Goal: Transaction & Acquisition: Purchase product/service

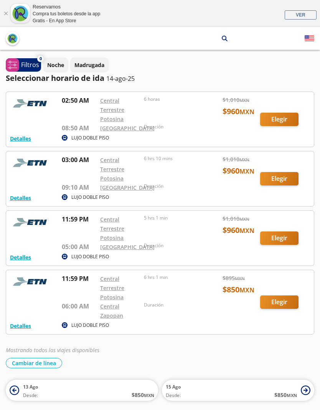
click at [289, 176] on div at bounding box center [159, 178] width 307 height 55
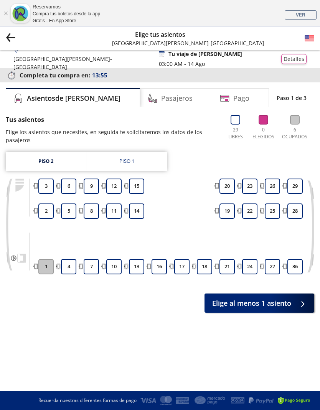
click at [129, 161] on div "Piso 1" at bounding box center [126, 161] width 15 height 8
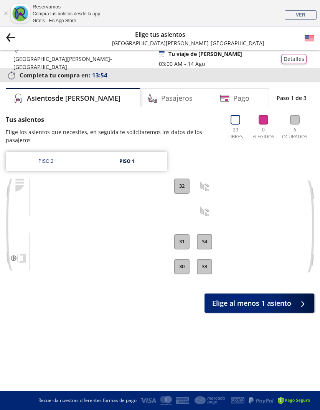
click at [66, 164] on link "Piso 2" at bounding box center [46, 161] width 80 height 19
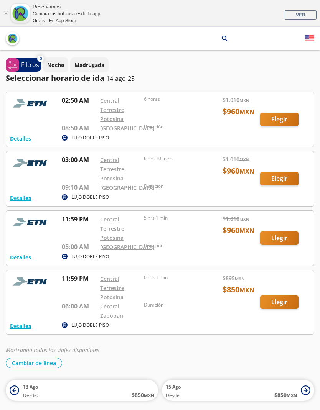
click at [295, 178] on div at bounding box center [159, 178] width 307 height 55
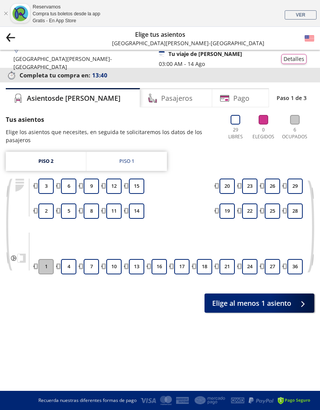
click at [44, 185] on button "3" at bounding box center [45, 186] width 15 height 15
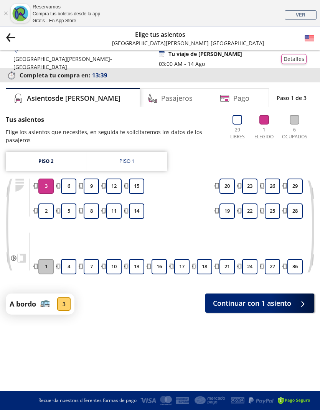
click at [48, 212] on button "2" at bounding box center [45, 210] width 15 height 15
click at [240, 302] on span "Continuar con 2 asientos" at bounding box center [250, 303] width 82 height 10
click at [49, 184] on button "3" at bounding box center [45, 186] width 15 height 15
click at [45, 205] on button "2" at bounding box center [45, 210] width 15 height 15
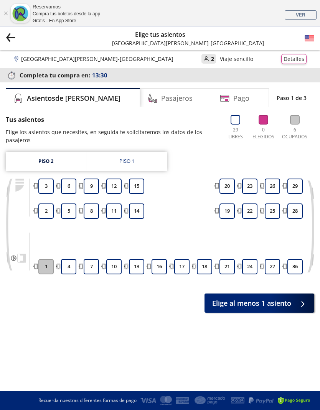
click at [111, 186] on button "12" at bounding box center [113, 186] width 15 height 15
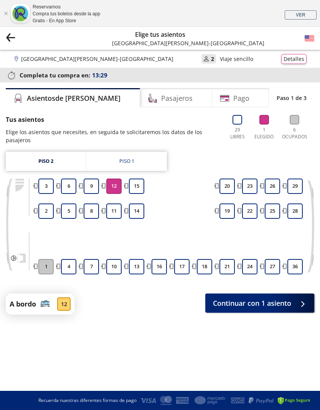
click at [113, 190] on button "12" at bounding box center [113, 186] width 15 height 15
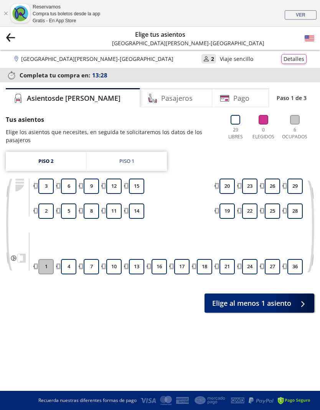
click at [91, 208] on button "8" at bounding box center [91, 210] width 15 height 15
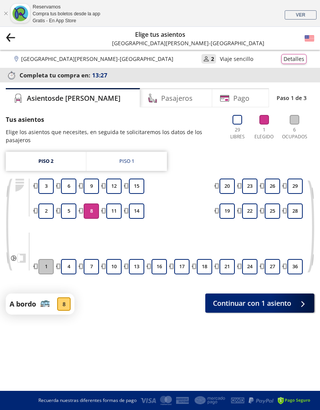
click at [92, 184] on button "9" at bounding box center [91, 186] width 15 height 15
click at [218, 303] on span "Continuar con 2 asientos" at bounding box center [250, 303] width 82 height 10
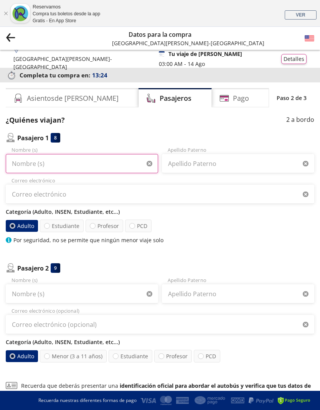
click at [27, 159] on input "Nombre (s)" at bounding box center [82, 163] width 152 height 19
type input "Camila"
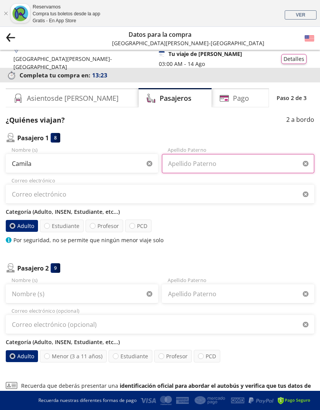
type input "[PERSON_NAME]"
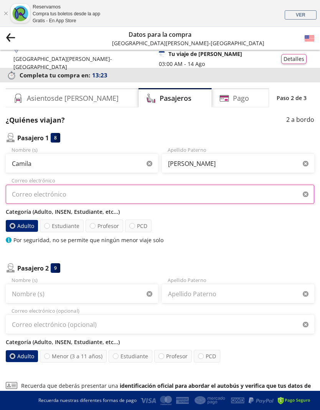
type input "[EMAIL_ADDRESS][DOMAIN_NAME]"
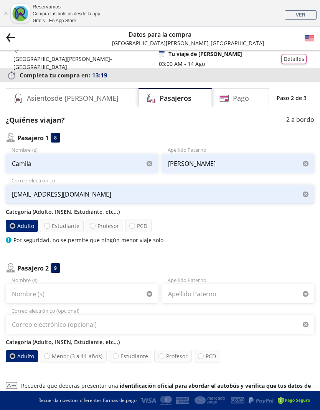
click at [44, 226] on div at bounding box center [47, 226] width 6 height 6
click at [44, 226] on input "Estudiante" at bounding box center [46, 225] width 5 height 5
radio input "true"
radio input "false"
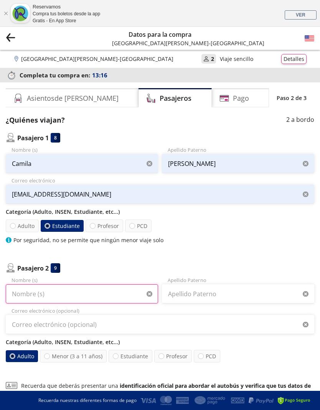
click at [20, 297] on input "Nombre (s)" at bounding box center [82, 293] width 152 height 19
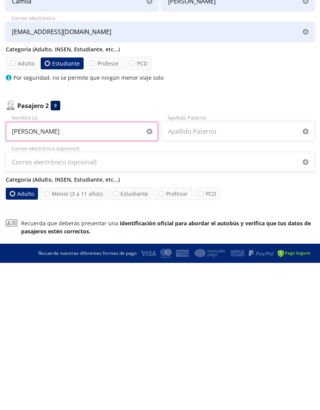
type input "[PERSON_NAME]"
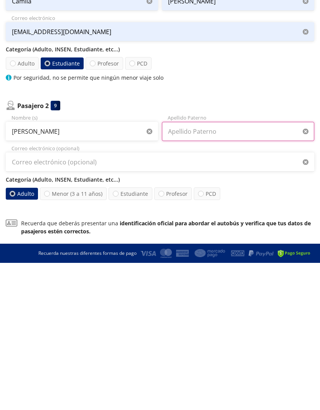
click at [242, 269] on input "Apellido Paterno" at bounding box center [238, 278] width 152 height 19
type input "[PERSON_NAME]"
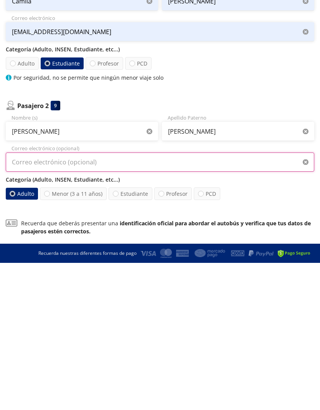
click at [254, 300] on input "Correo electrónico (opcional)" at bounding box center [160, 309] width 308 height 19
type input "[EMAIL_ADDRESS][DOMAIN_NAME]"
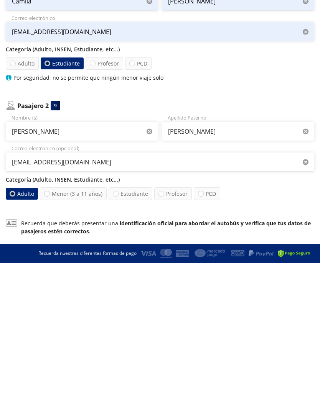
scroll to position [90, 0]
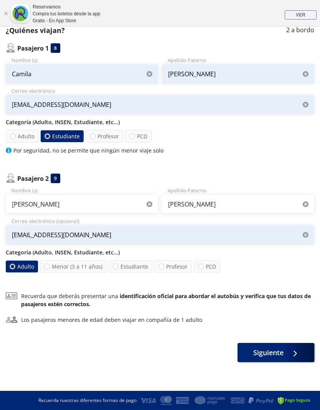
click at [294, 355] on div at bounding box center [292, 353] width 11 height 10
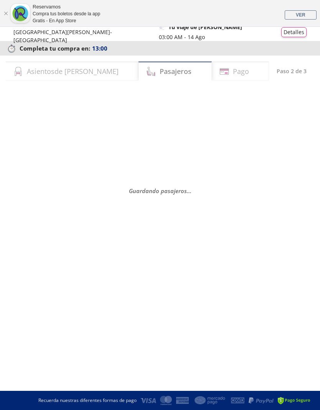
scroll to position [0, 0]
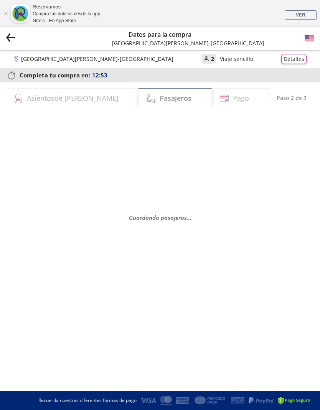
select select "MX"
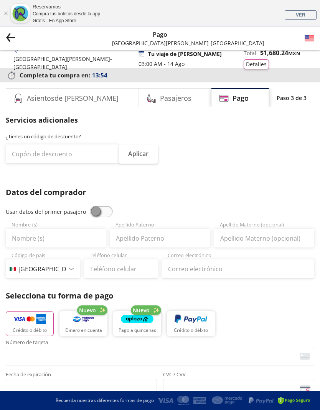
click at [90, 213] on span at bounding box center [101, 211] width 23 height 11
click at [90, 206] on input "checkbox" at bounding box center [90, 206] width 0 height 0
type input "Camila"
type input "[PERSON_NAME]"
type input "[EMAIL_ADDRESS][DOMAIN_NAME]"
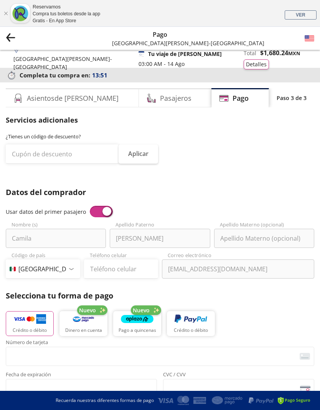
click at [105, 210] on span at bounding box center [101, 211] width 23 height 11
click at [90, 206] on input "checkbox" at bounding box center [90, 206] width 0 height 0
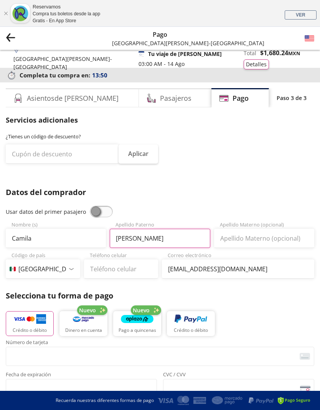
click at [172, 241] on input "[PERSON_NAME]" at bounding box center [160, 238] width 100 height 19
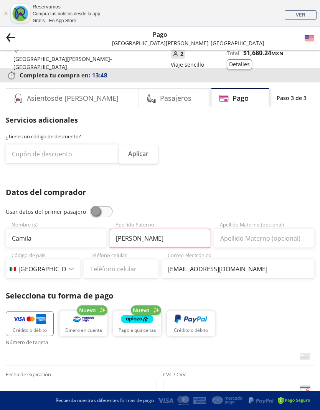
type input "[PERSON_NAME]"
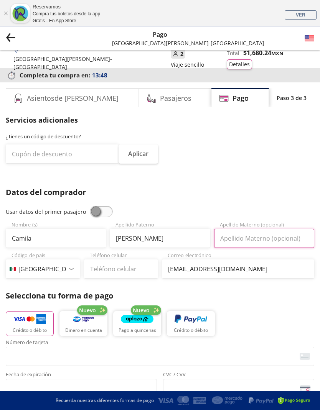
click at [280, 235] on input "Apellido Materno (opcional)" at bounding box center [264, 238] width 100 height 19
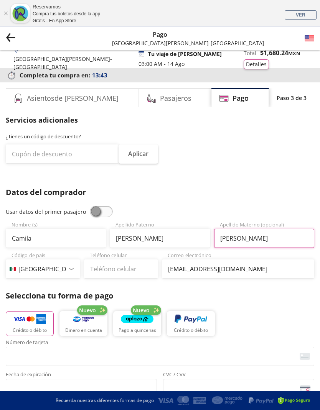
type input "[PERSON_NAME]"
click at [138, 270] on input "Teléfono celular" at bounding box center [121, 268] width 74 height 19
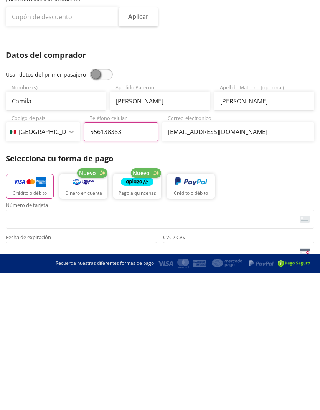
type input "55 6138 3638"
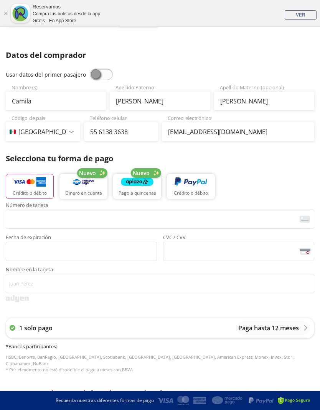
click at [115, 227] on span "<p>Your browser does not support iframes.</p>" at bounding box center [160, 219] width 308 height 19
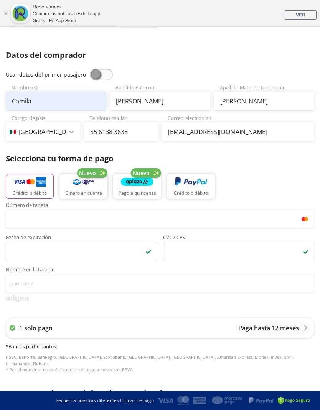
type input "[PERSON_NAME]"
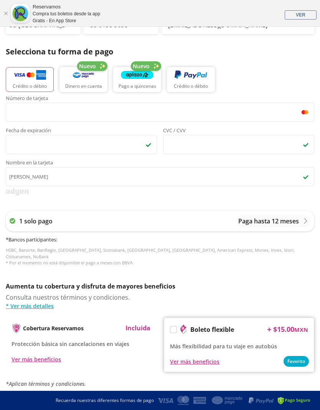
scroll to position [277, 0]
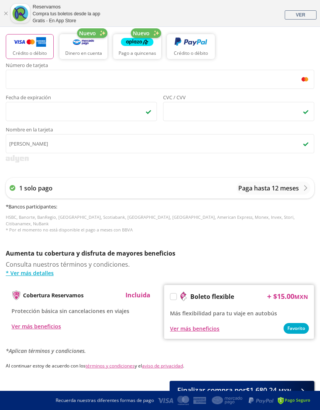
click at [291, 383] on button "Finalizar compra por $1,680.24 MXN" at bounding box center [241, 390] width 144 height 19
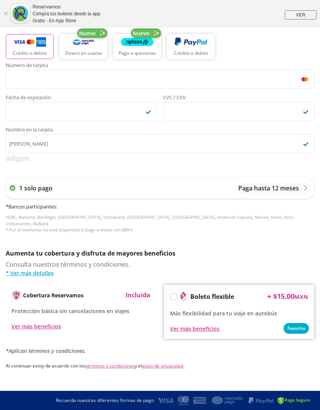
scroll to position [0, 0]
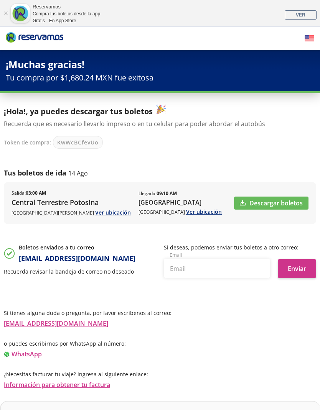
click at [296, 205] on link "Descargar boletos" at bounding box center [271, 203] width 74 height 13
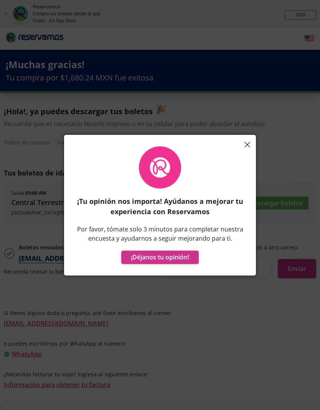
click at [246, 172] on div "¡Tu opinión nos importa! Ayúdanos a mejorar tu experiencia con Reservamos Por f…" at bounding box center [160, 209] width 192 height 133
click at [249, 176] on div "¡Tu opinión nos importa! Ayúdanos a mejorar tu experiencia con Reservamos Por f…" at bounding box center [160, 209] width 192 height 133
click at [247, 181] on div "¡Tu opinión nos importa! Ayúdanos a mejorar tu experiencia con Reservamos Por f…" at bounding box center [160, 209] width 192 height 133
click at [245, 176] on div "¡Tu opinión nos importa! Ayúdanos a mejorar tu experiencia con Reservamos Por f…" at bounding box center [160, 209] width 192 height 133
click at [245, 172] on div "¡Tu opinión nos importa! Ayúdanos a mejorar tu experiencia con Reservamos Por f…" at bounding box center [160, 209] width 192 height 133
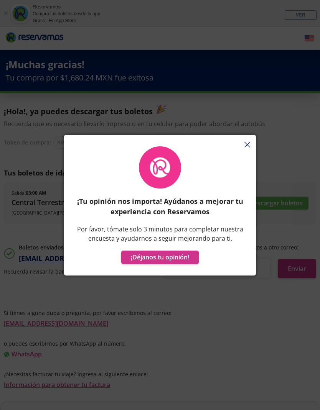
click at [249, 175] on div "¡Tu opinión nos importa! Ayúdanos a mejorar tu experiencia con Reservamos Por f…" at bounding box center [160, 209] width 192 height 133
click at [247, 170] on div "¡Tu opinión nos importa! Ayúdanos a mejorar tu experiencia con Reservamos Por f…" at bounding box center [160, 209] width 192 height 133
click at [195, 286] on div "¡Tu opinión nos importa! Ayúdanos a mejorar tu experiencia con Reservamos Por f…" at bounding box center [160, 205] width 320 height 410
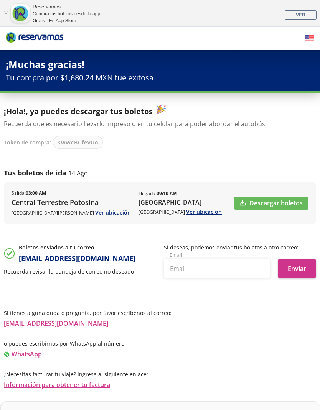
click at [6, 15] on link "Cerrar" at bounding box center [5, 13] width 5 height 5
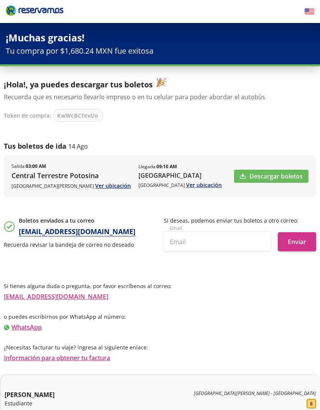
click at [46, 16] on link at bounding box center [34, 12] width 57 height 14
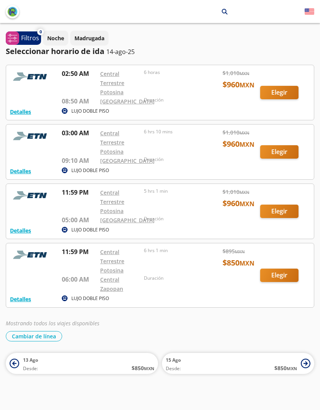
scroll to position [31, 0]
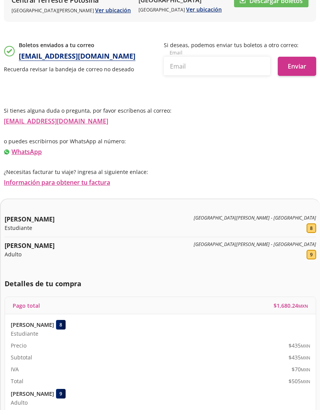
scroll to position [233, 0]
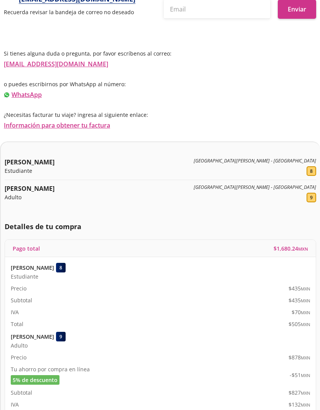
click at [302, 254] on div "Pago total $ 1,680.24 MXN" at bounding box center [160, 248] width 310 height 17
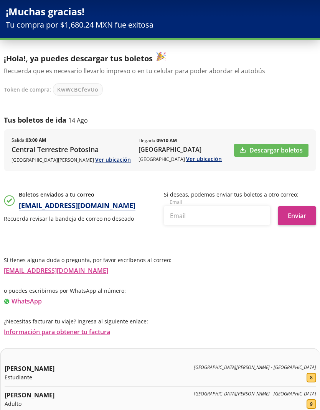
scroll to position [0, 0]
